Goal: Task Accomplishment & Management: Use online tool/utility

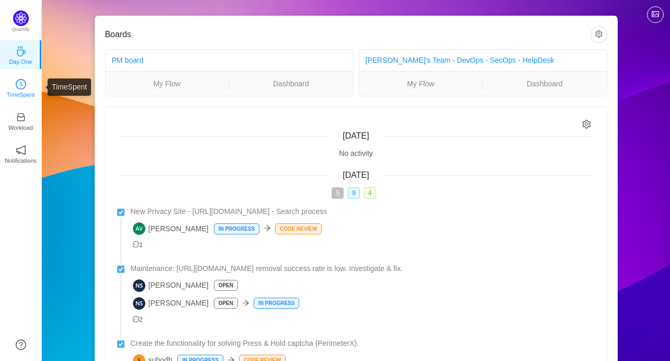
click at [19, 84] on icon "icon: clock-circle" at bounding box center [21, 84] width 10 height 10
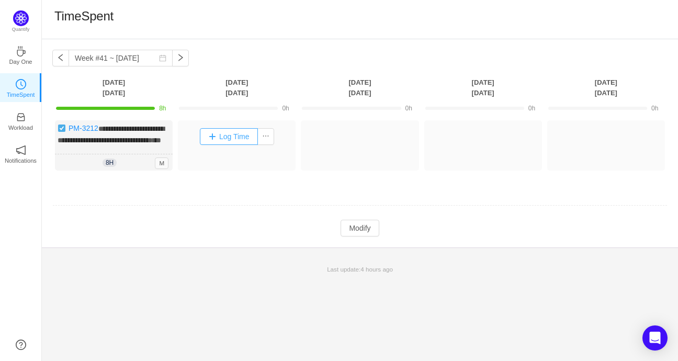
click at [233, 136] on button "Log Time" at bounding box center [229, 136] width 58 height 17
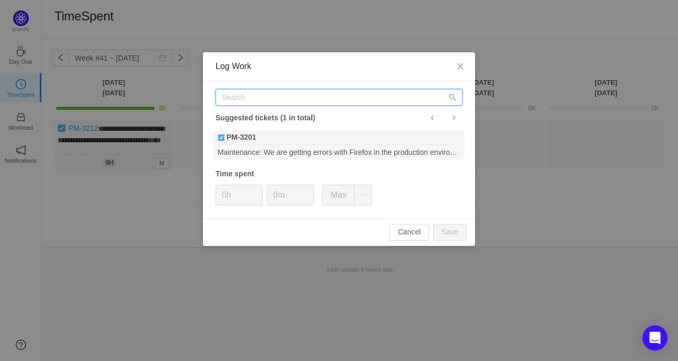
click at [274, 98] on input "text" at bounding box center [338, 97] width 247 height 17
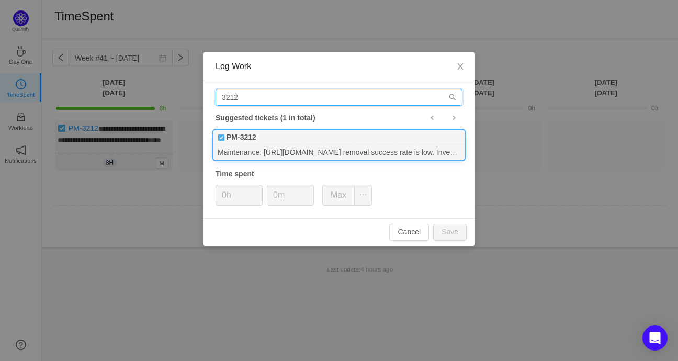
type input "3212"
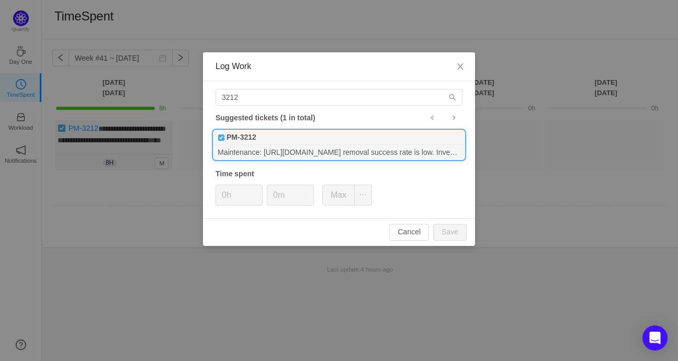
click at [308, 140] on div "PM-3212" at bounding box center [338, 137] width 251 height 15
click at [457, 231] on button "Save" at bounding box center [449, 232] width 33 height 17
type input "0h"
